Goal: Task Accomplishment & Management: Use online tool/utility

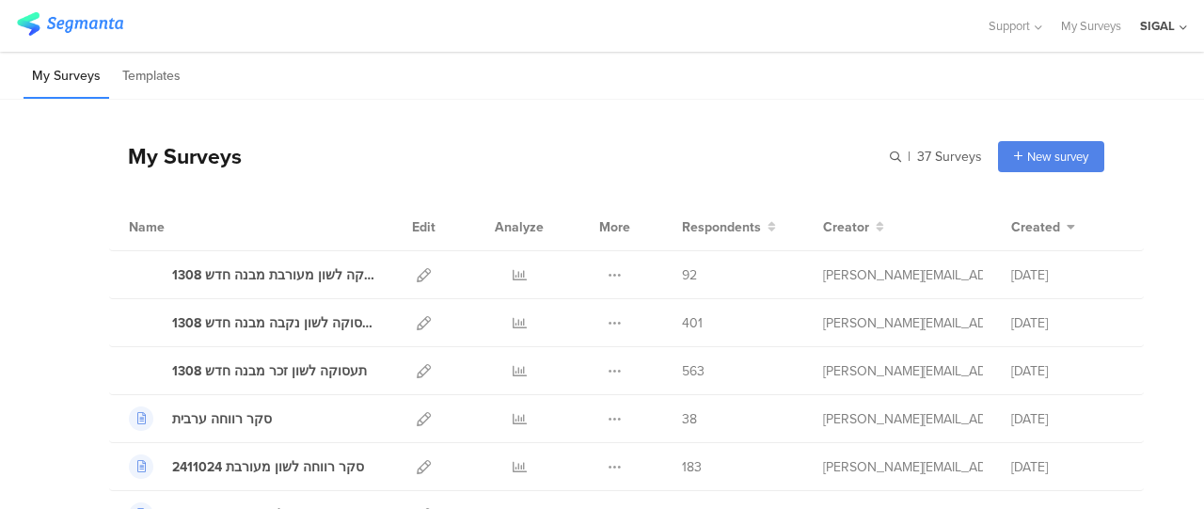
scroll to position [94, 0]
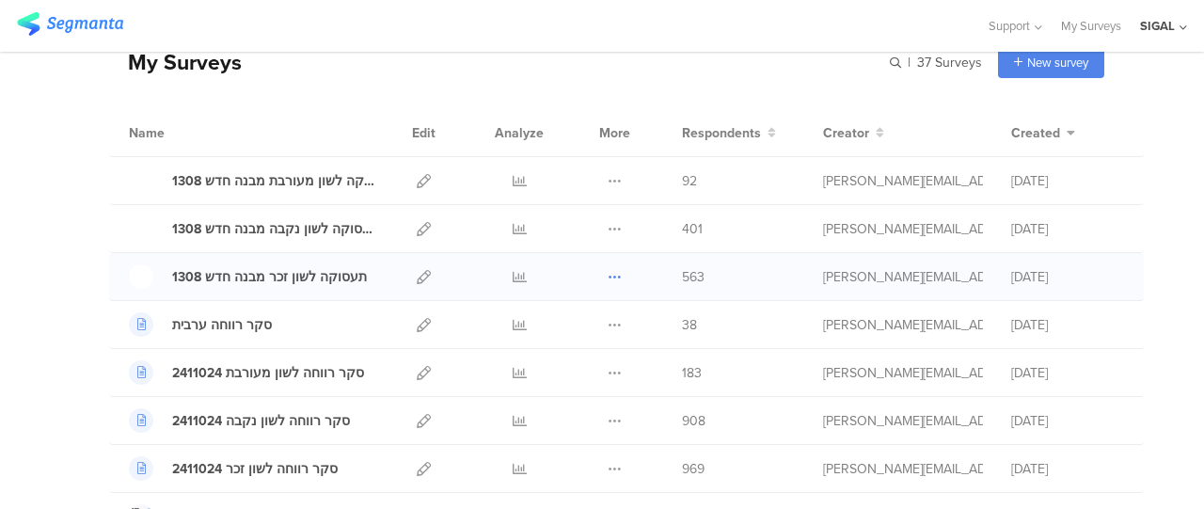
click at [607, 276] on icon at bounding box center [614, 277] width 14 height 14
click at [571, 358] on link "Export" at bounding box center [577, 358] width 103 height 34
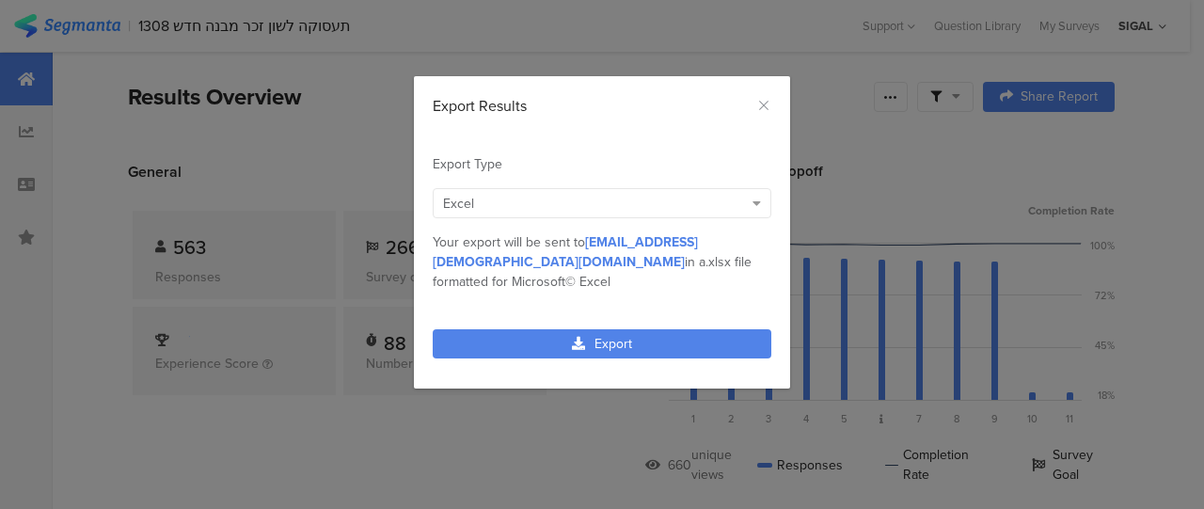
click at [579, 337] on icon "dialog" at bounding box center [578, 343] width 13 height 13
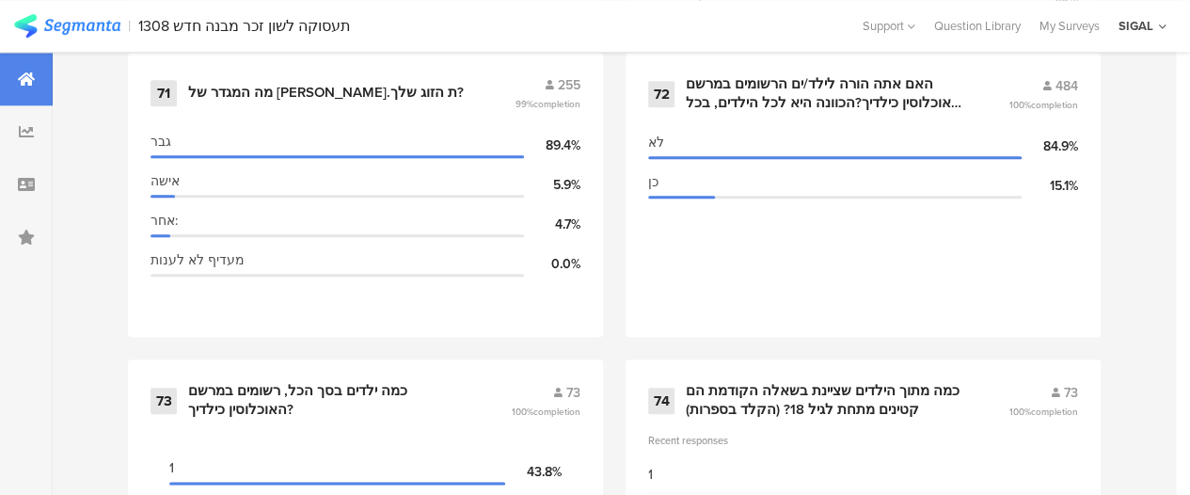
scroll to position [11567, 0]
